Goal: Find specific page/section: Find specific page/section

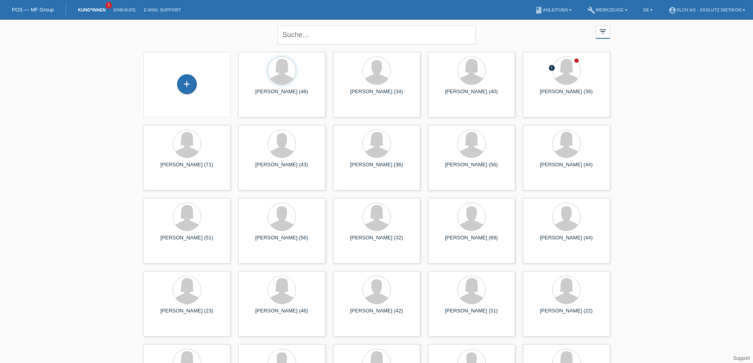
click at [177, 27] on div "close filter_list view_module Alle Kund*innen anzeigen star Markierte Kund*inne…" at bounding box center [377, 34] width 474 height 28
click at [285, 34] on input "text" at bounding box center [377, 35] width 198 height 19
paste input "ARKADIUSZ"
type input "ARKADIUSZ"
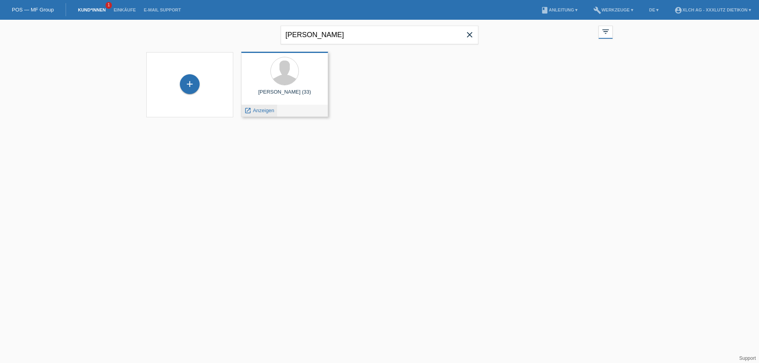
click at [261, 113] on span "Anzeigen" at bounding box center [263, 111] width 21 height 6
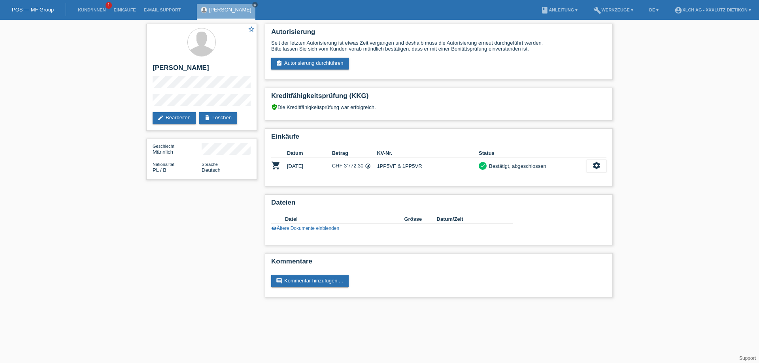
click at [149, 306] on html "POS — MF Group Kund*innen 1 Einkäufe E-Mail Support [PERSON_NAME] close menu" at bounding box center [379, 153] width 759 height 306
drag, startPoint x: 128, startPoint y: 250, endPoint x: 173, endPoint y: 160, distance: 100.8
click at [128, 250] on div "star_border [PERSON_NAME] edit Bearbeiten delete Löschen Geschlecht Männlich Na…" at bounding box center [379, 163] width 759 height 286
click at [257, 5] on icon "close" at bounding box center [255, 5] width 4 height 4
click at [118, 9] on link "Einkäufe" at bounding box center [124, 10] width 30 height 5
